Goal: Use online tool/utility

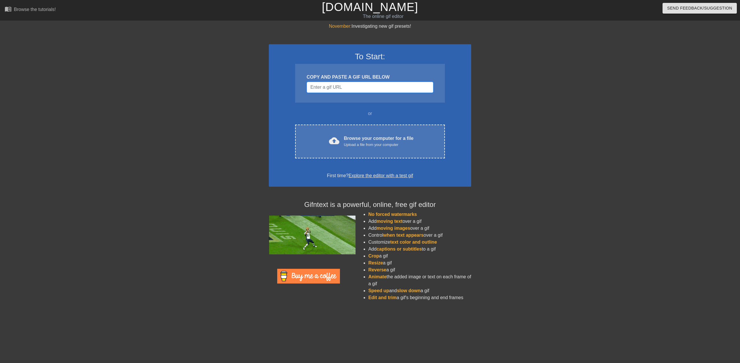
click at [324, 88] on input "Username" at bounding box center [370, 87] width 127 height 11
drag, startPoint x: 245, startPoint y: 122, endPoint x: 269, endPoint y: 129, distance: 25.1
click at [246, 122] on div at bounding box center [218, 109] width 87 height 173
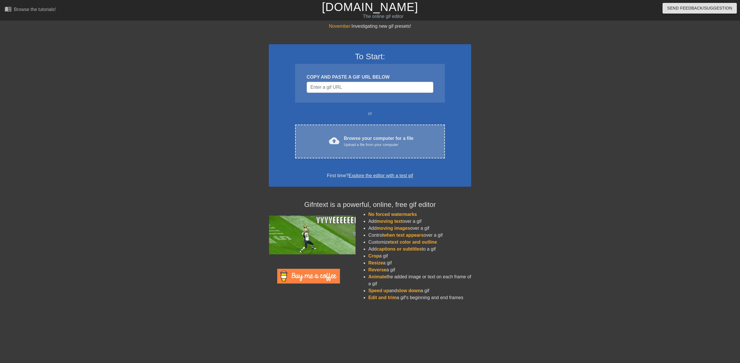
click at [366, 137] on div "Browse your computer for a file Upload a file from your computer" at bounding box center [379, 141] width 70 height 13
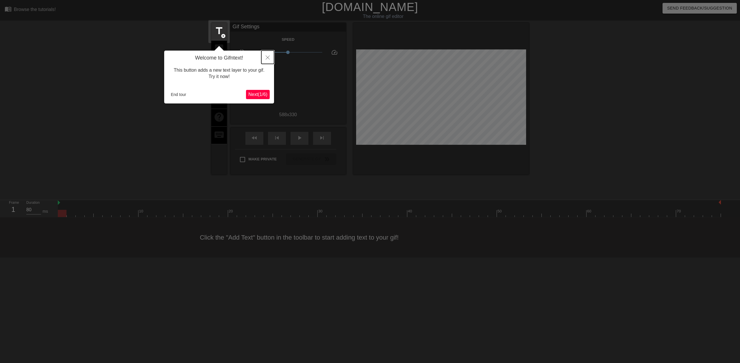
click at [266, 58] on icon "Close" at bounding box center [268, 57] width 4 height 4
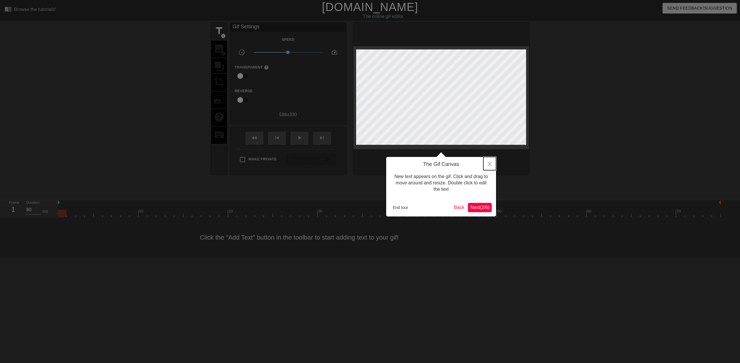
click at [491, 166] on icon "Close" at bounding box center [489, 164] width 4 height 4
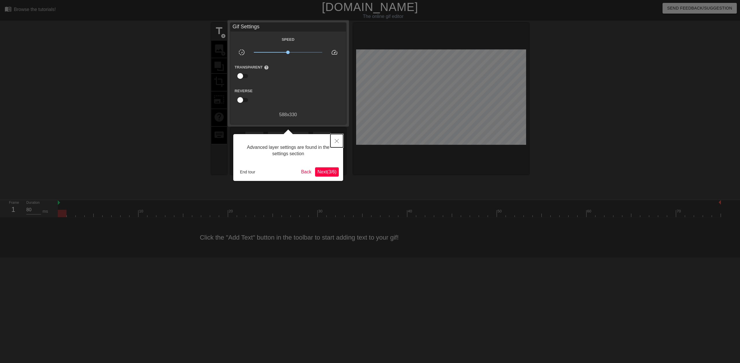
click at [339, 138] on button "Close" at bounding box center [336, 140] width 13 height 13
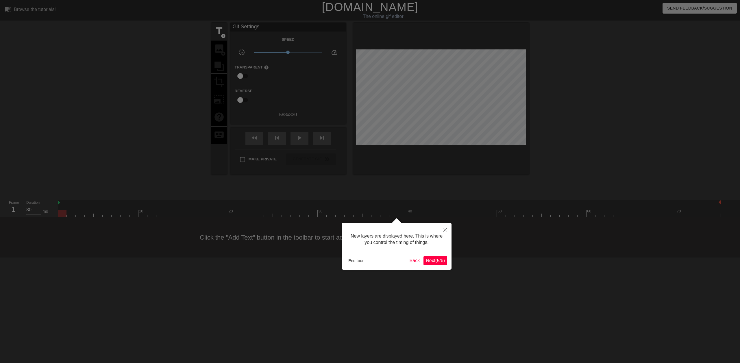
scroll to position [5, 0]
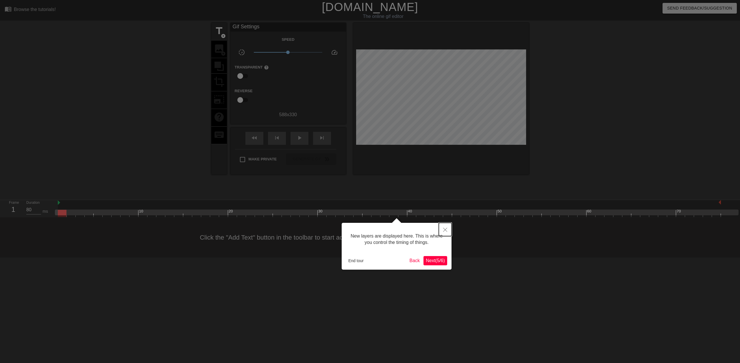
click at [442, 231] on button "Close" at bounding box center [445, 229] width 13 height 13
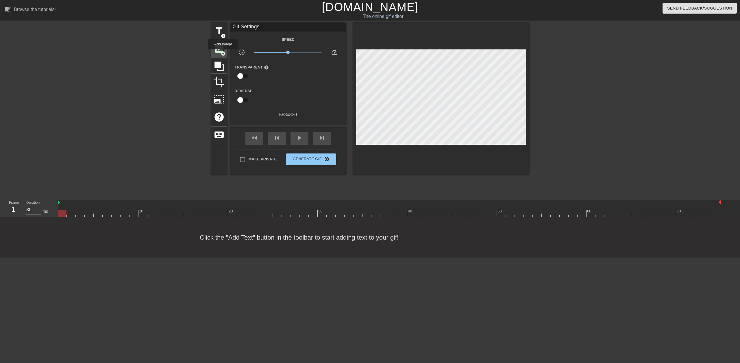
click at [223, 53] on span "add_circle" at bounding box center [223, 53] width 5 height 5
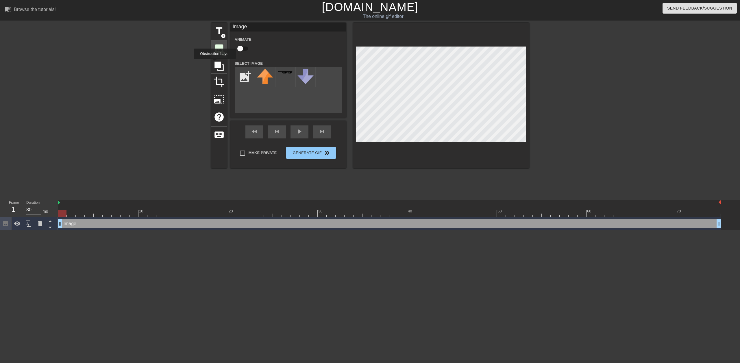
scroll to position [0, 0]
click at [249, 80] on input "file" at bounding box center [245, 77] width 20 height 20
type input "C:\fakepath\ядауниаутистгамма.png"
click at [262, 77] on div at bounding box center [265, 77] width 20 height 20
click at [505, 146] on div at bounding box center [441, 95] width 176 height 145
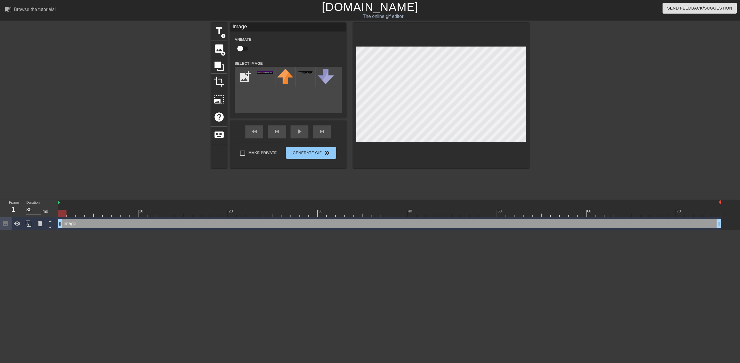
click at [536, 135] on div "title add_circle image add_circle crop photo_size_select_large help keyboard Im…" at bounding box center [370, 109] width 740 height 173
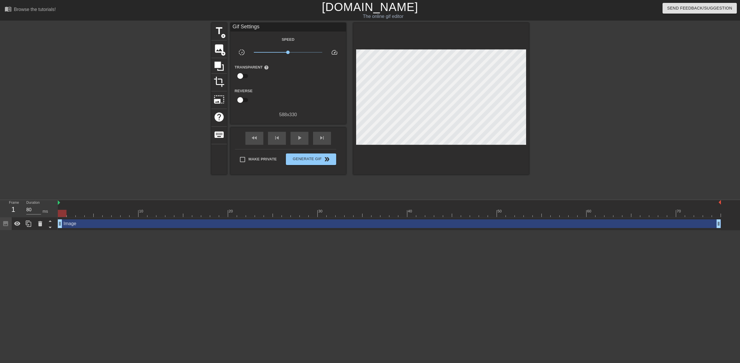
click at [569, 111] on div at bounding box center [579, 109] width 87 height 173
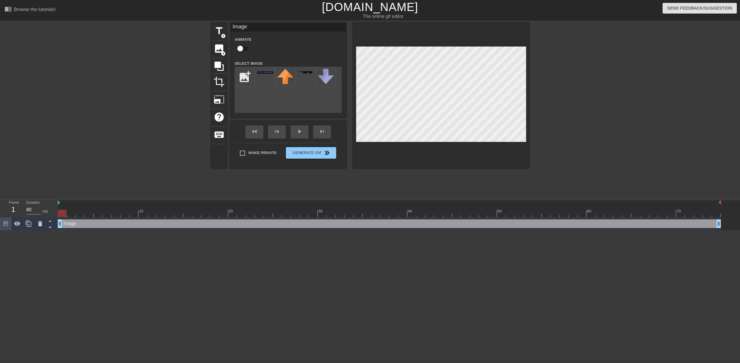
click at [568, 139] on div at bounding box center [579, 109] width 87 height 173
click at [411, 230] on html "menu_book Browse the tutorials! [DOMAIN_NAME] The online gif editor Send Feedba…" at bounding box center [370, 115] width 740 height 230
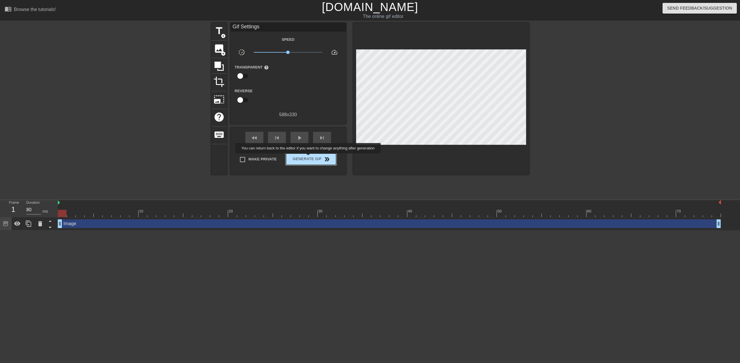
click at [309, 157] on span "Generate Gif double_arrow" at bounding box center [310, 159] width 45 height 7
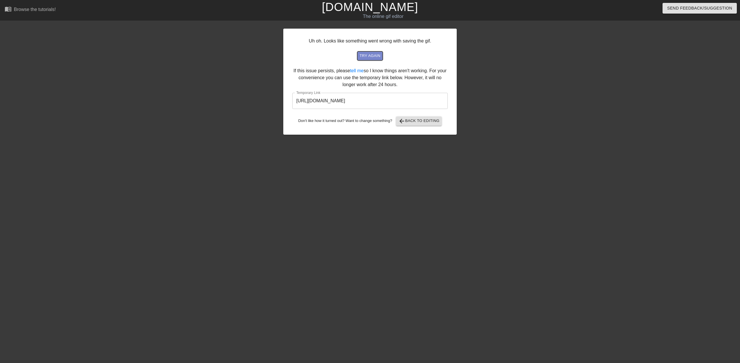
click at [365, 55] on span "try again" at bounding box center [369, 56] width 21 height 7
